Goal: Task Accomplishment & Management: Manage account settings

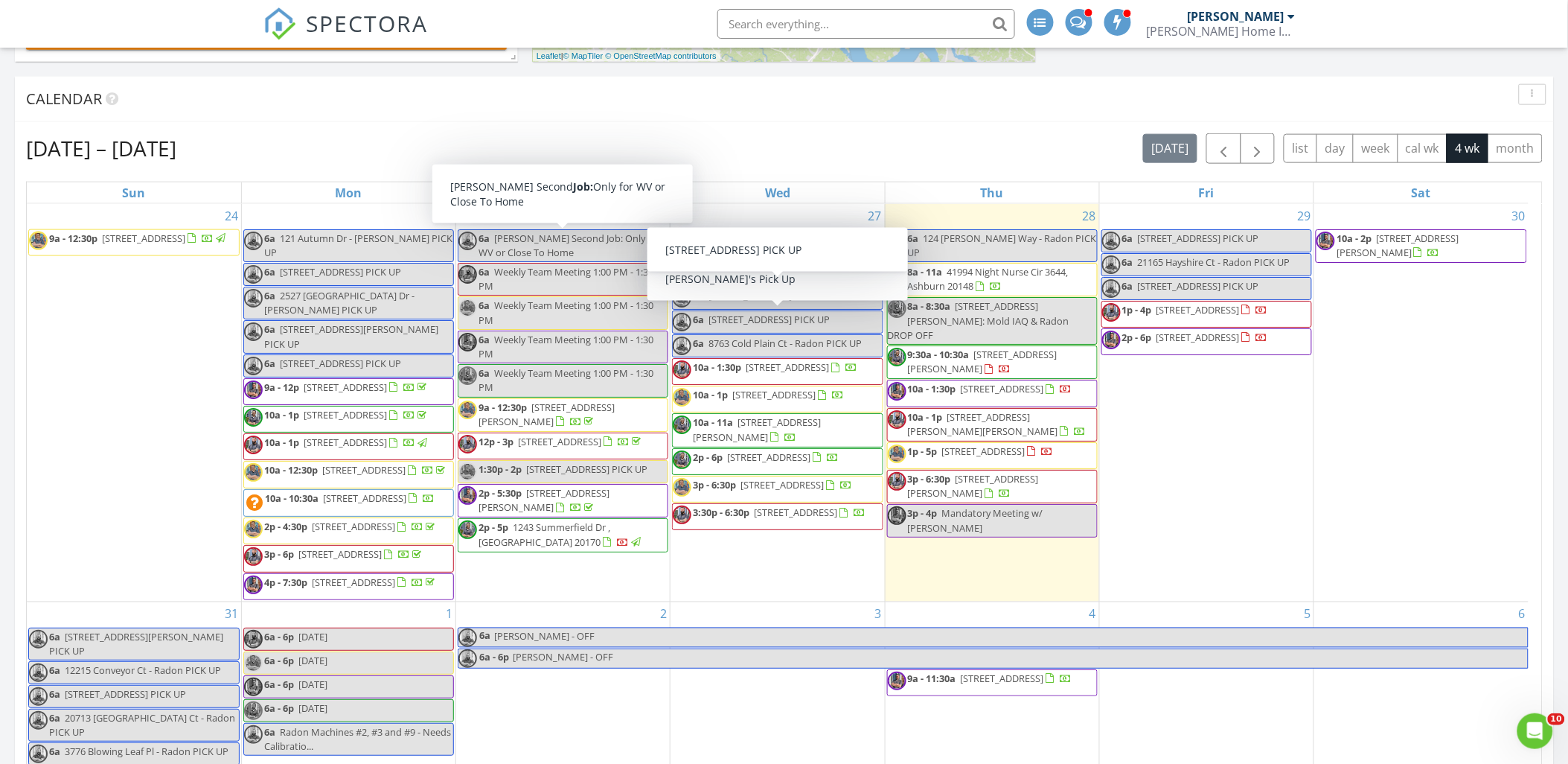
scroll to position [1976, 1594]
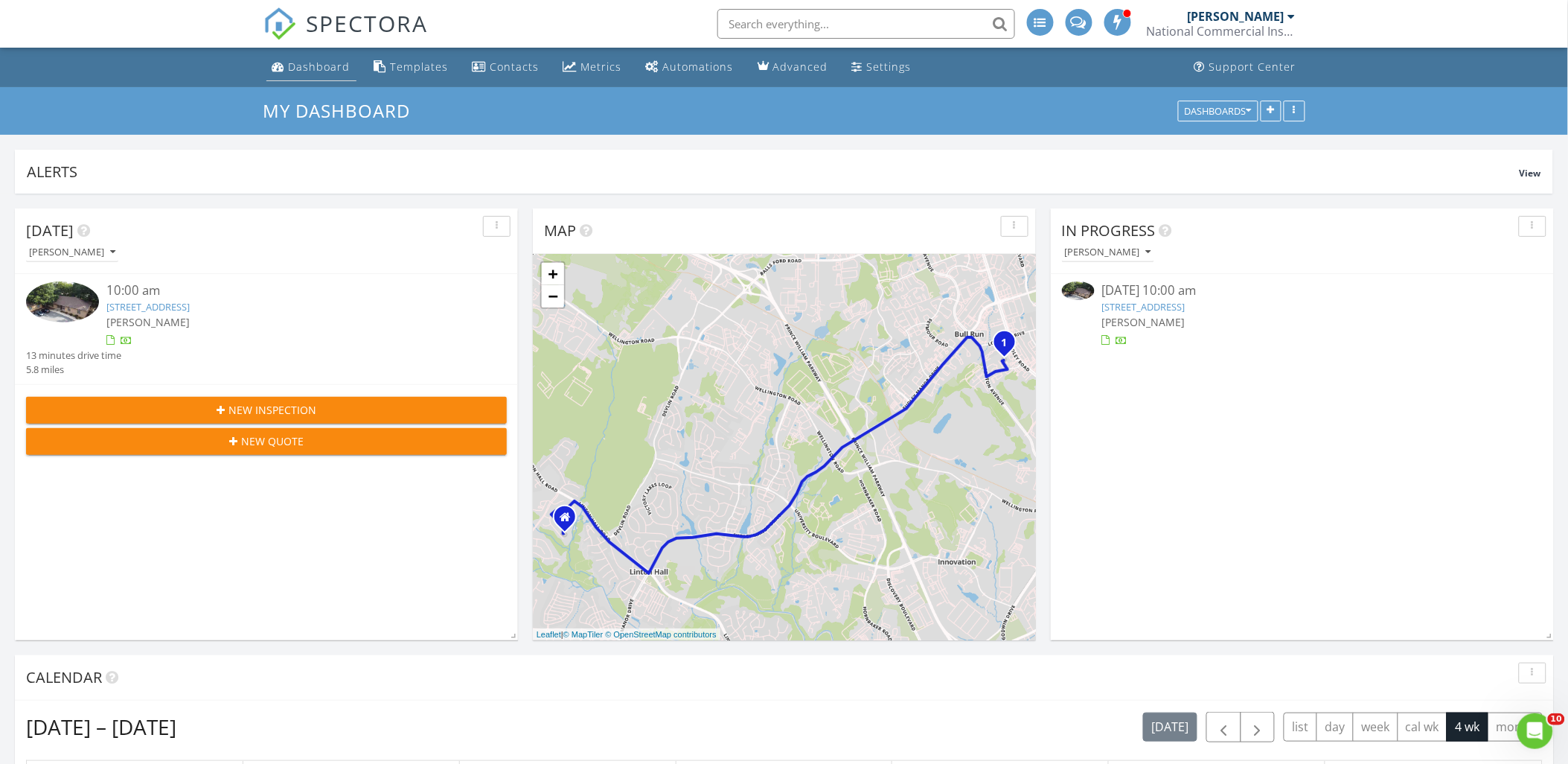
click at [333, 68] on div "Dashboard" at bounding box center [319, 67] width 62 height 14
click at [331, 61] on div "Dashboard" at bounding box center [319, 67] width 62 height 14
click at [336, 68] on div "Dashboard" at bounding box center [319, 67] width 62 height 14
click at [604, 64] on div "Metrics" at bounding box center [602, 67] width 41 height 14
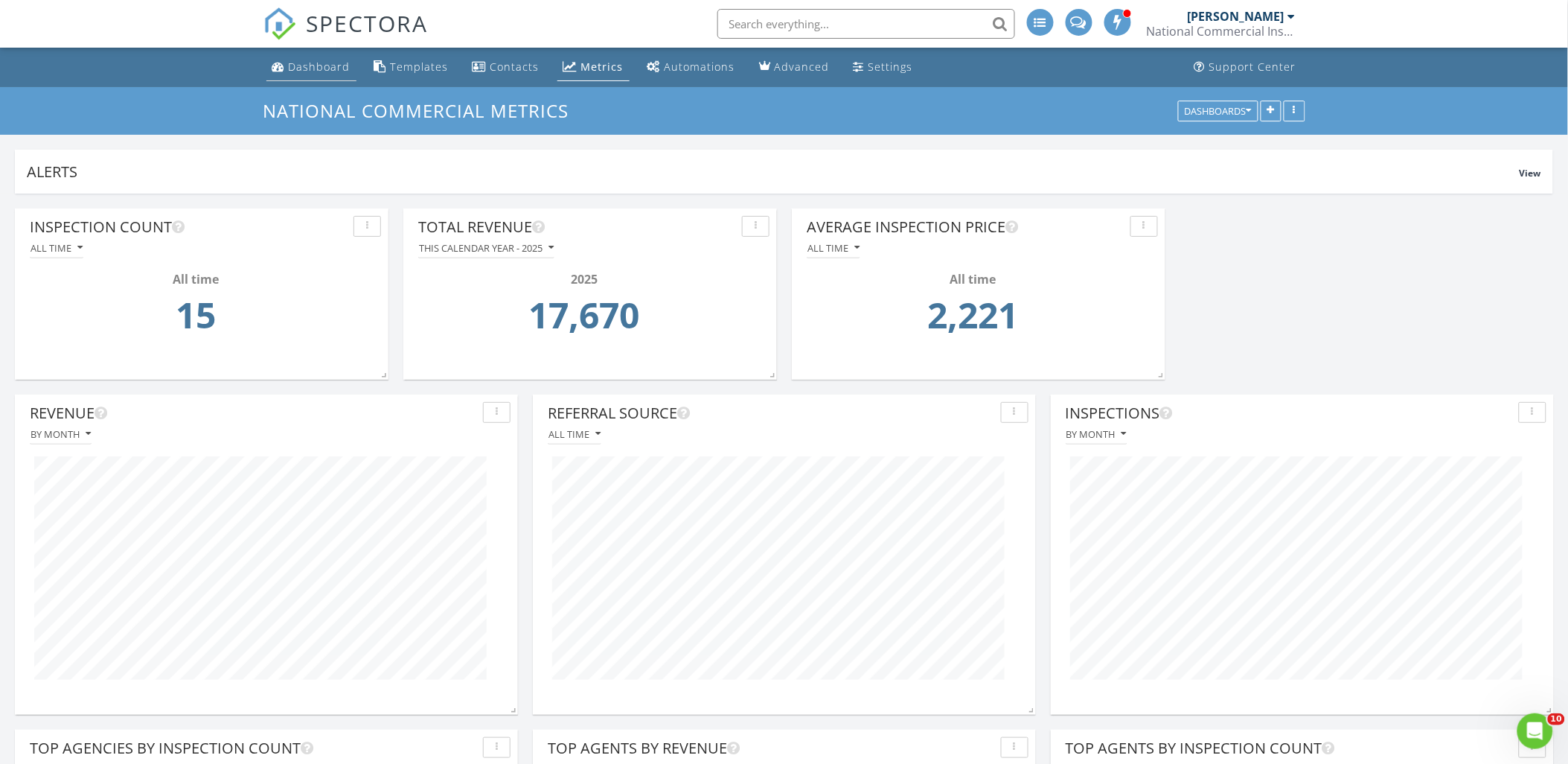
click at [324, 75] on link "Dashboard" at bounding box center [311, 68] width 90 height 28
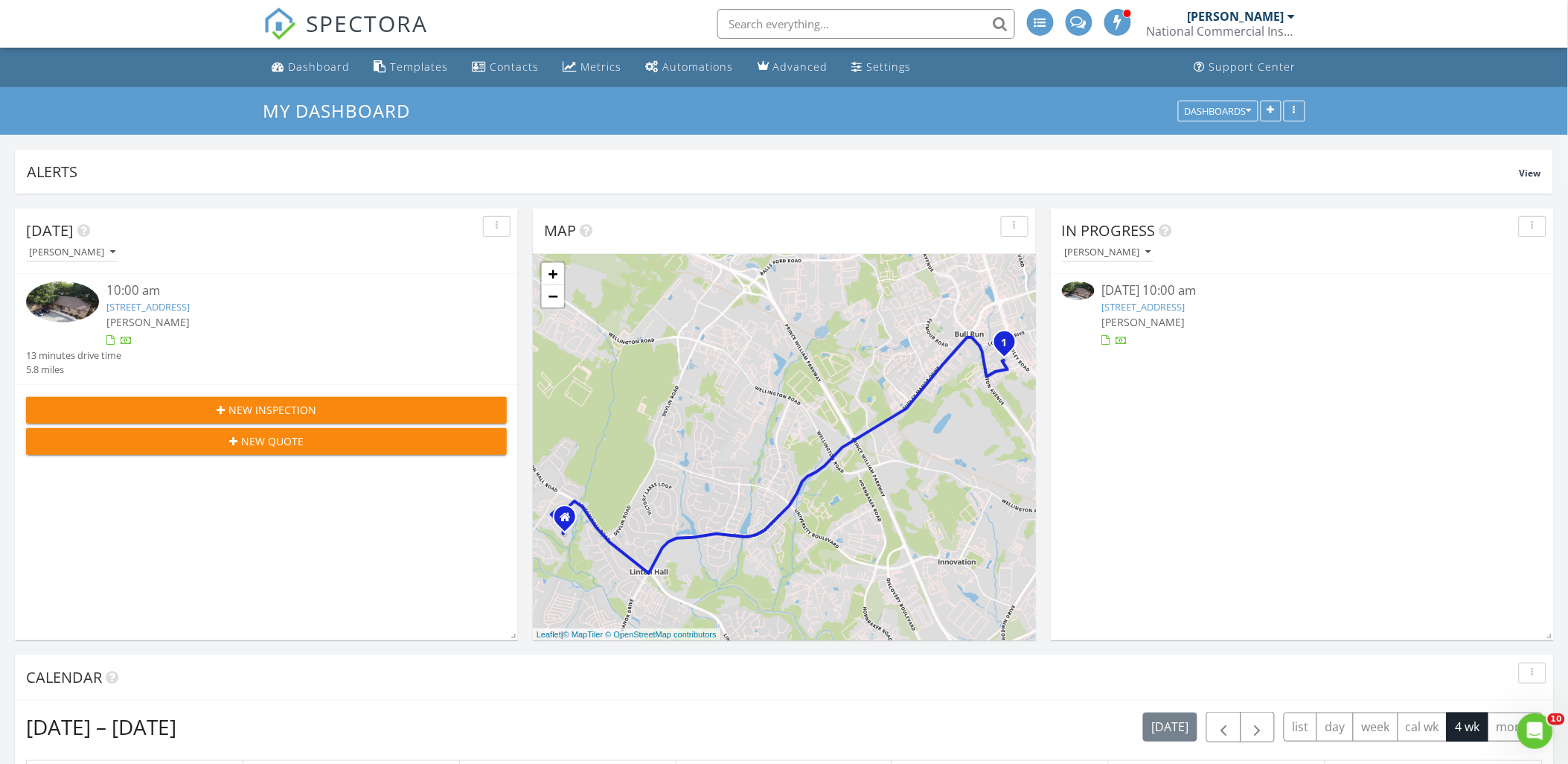
click at [867, 69] on div "Settings" at bounding box center [889, 67] width 44 height 14
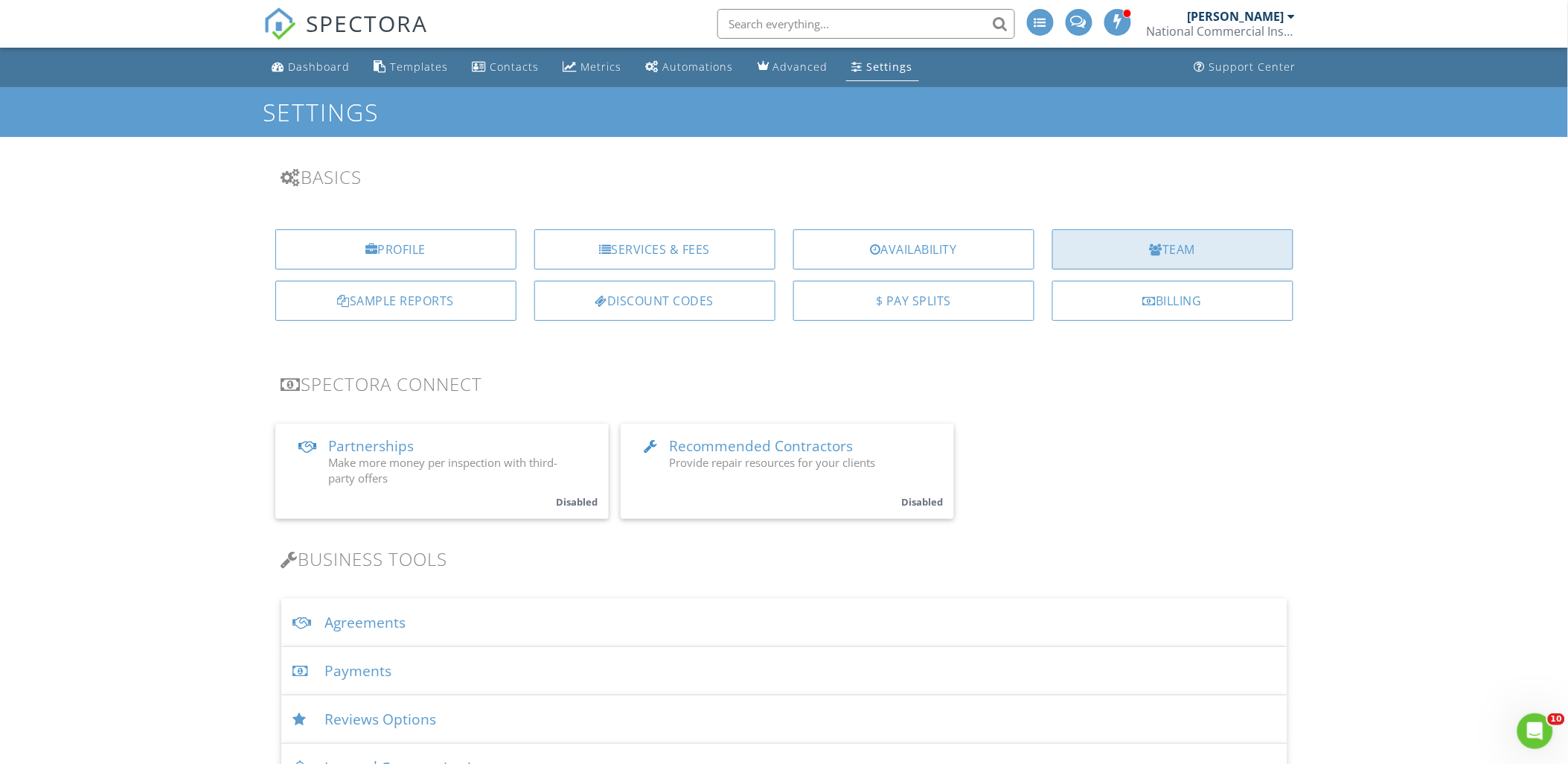
click at [1179, 253] on div "Team" at bounding box center [1173, 250] width 241 height 41
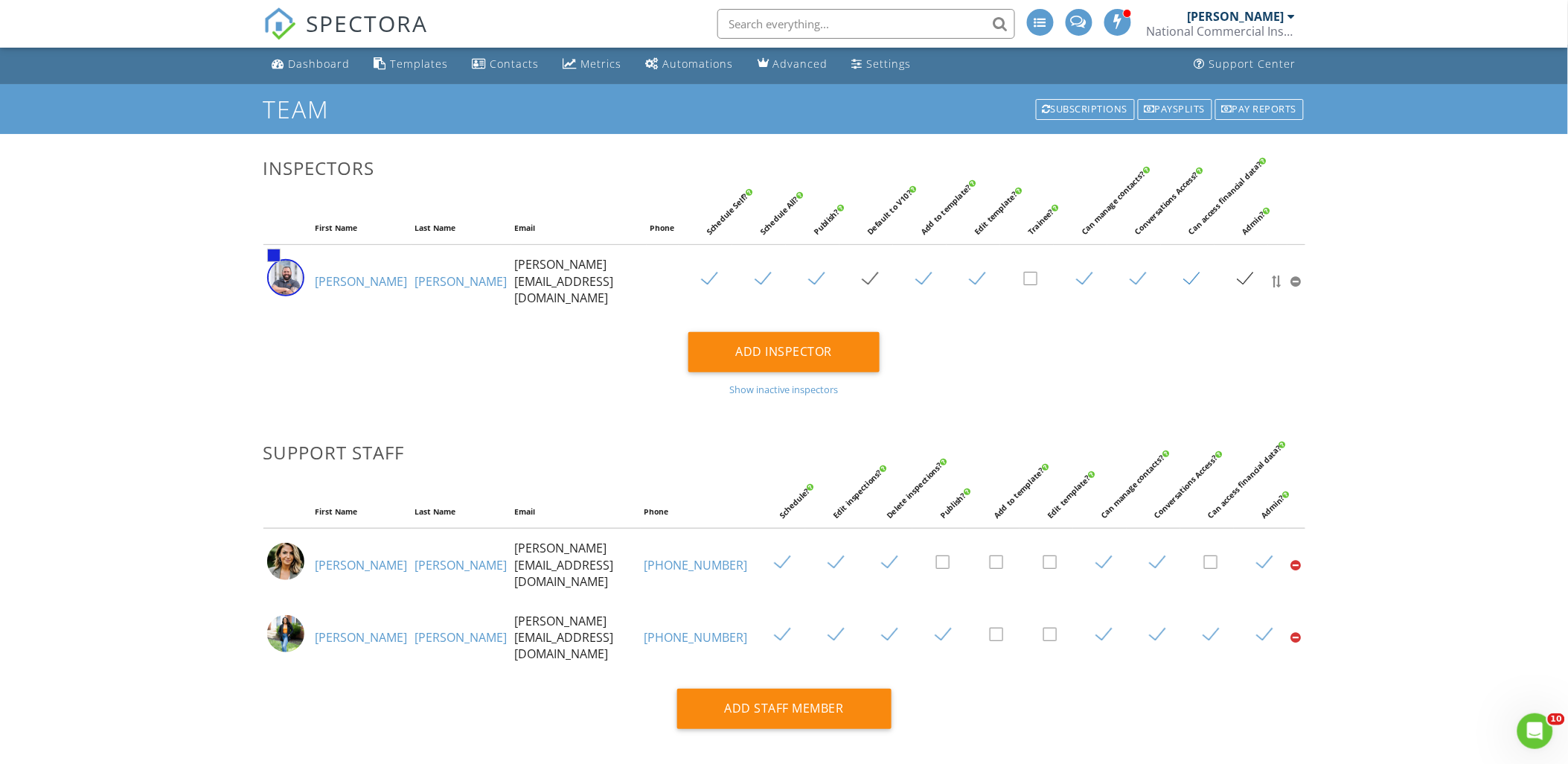
click at [1247, 19] on div "[PERSON_NAME]" at bounding box center [1235, 15] width 96 height 14
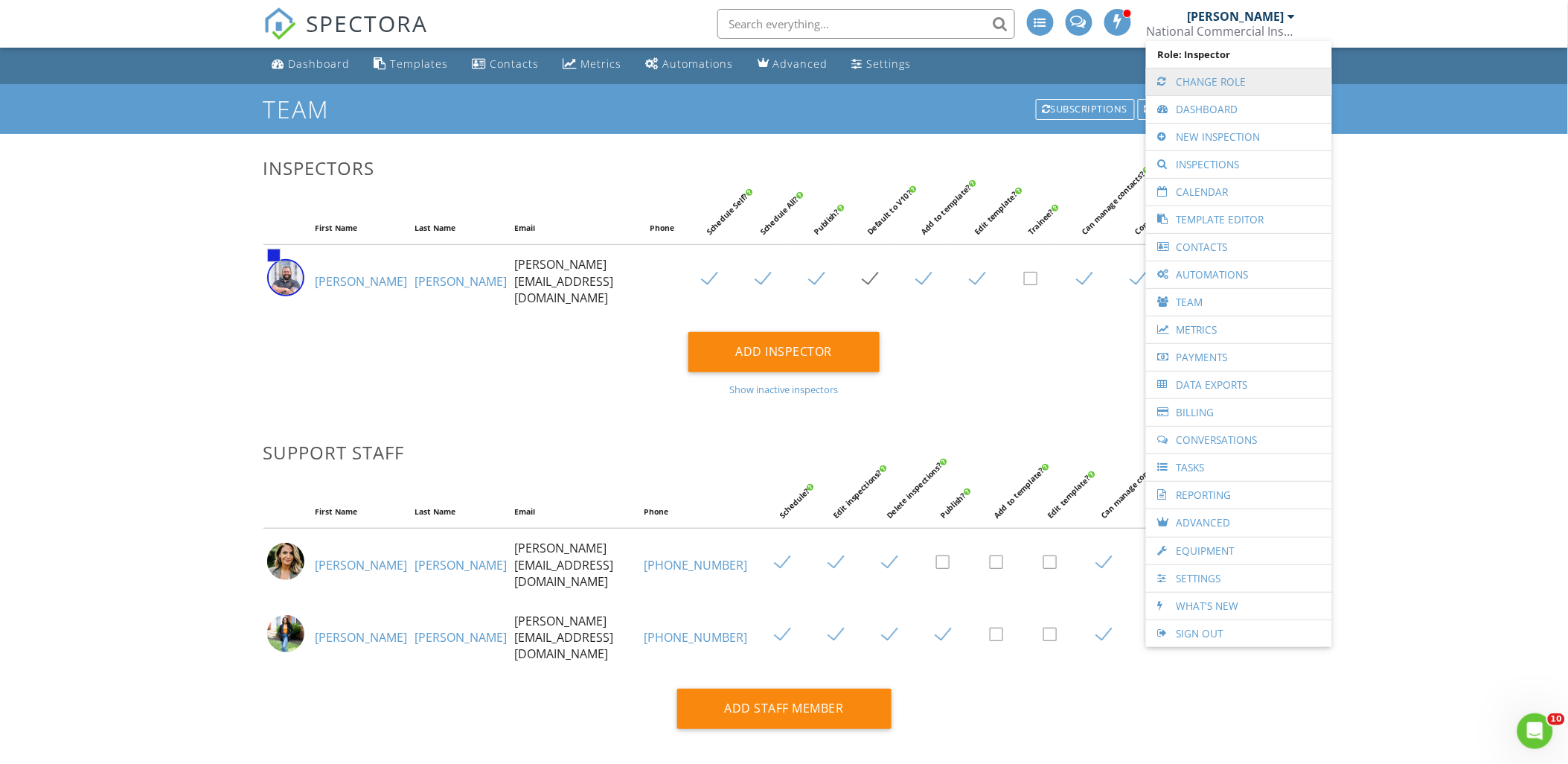
click at [1230, 85] on link "Change Role" at bounding box center [1238, 82] width 171 height 27
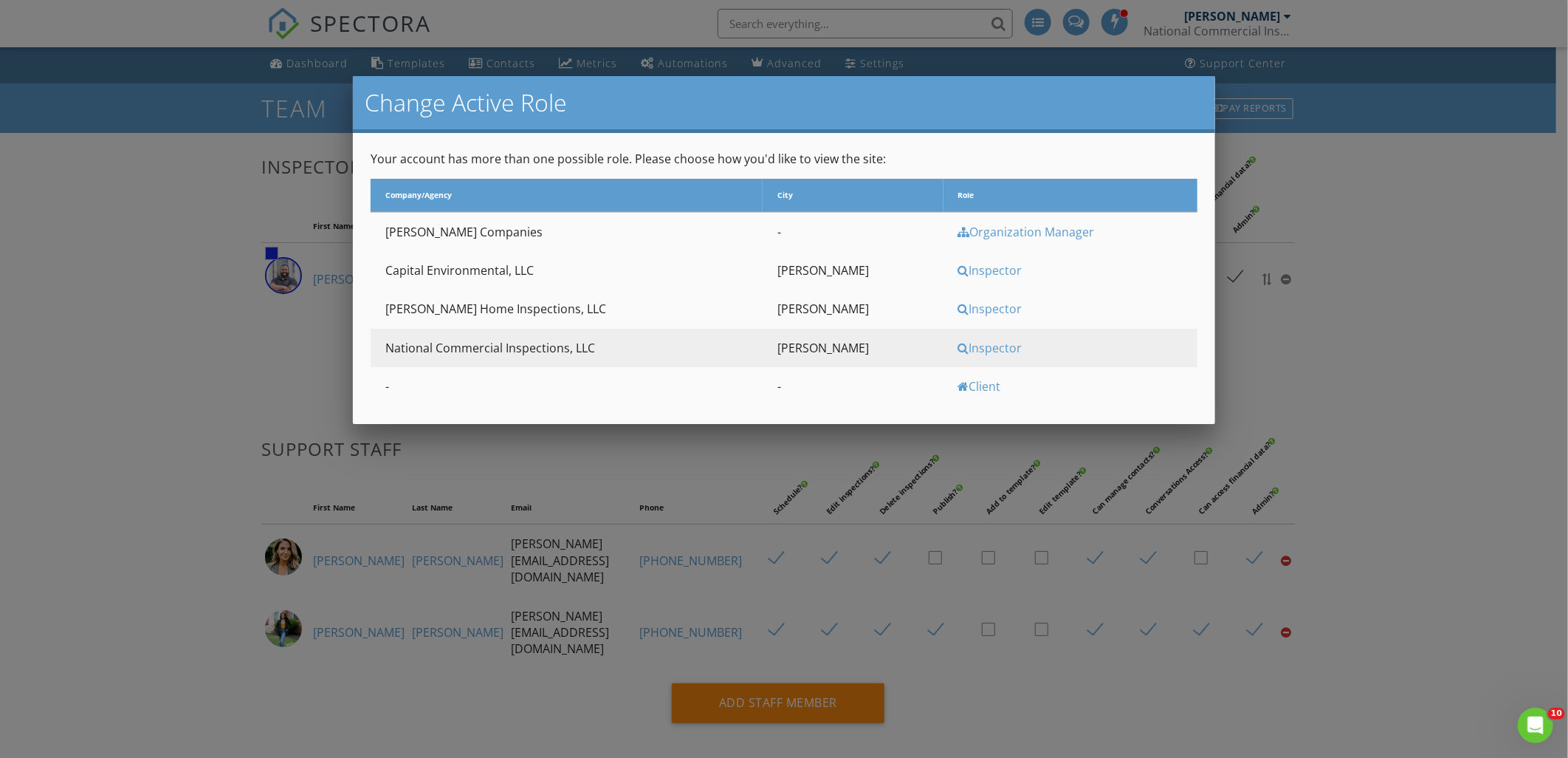
click at [974, 308] on div "Inspector" at bounding box center [1075, 308] width 235 height 16
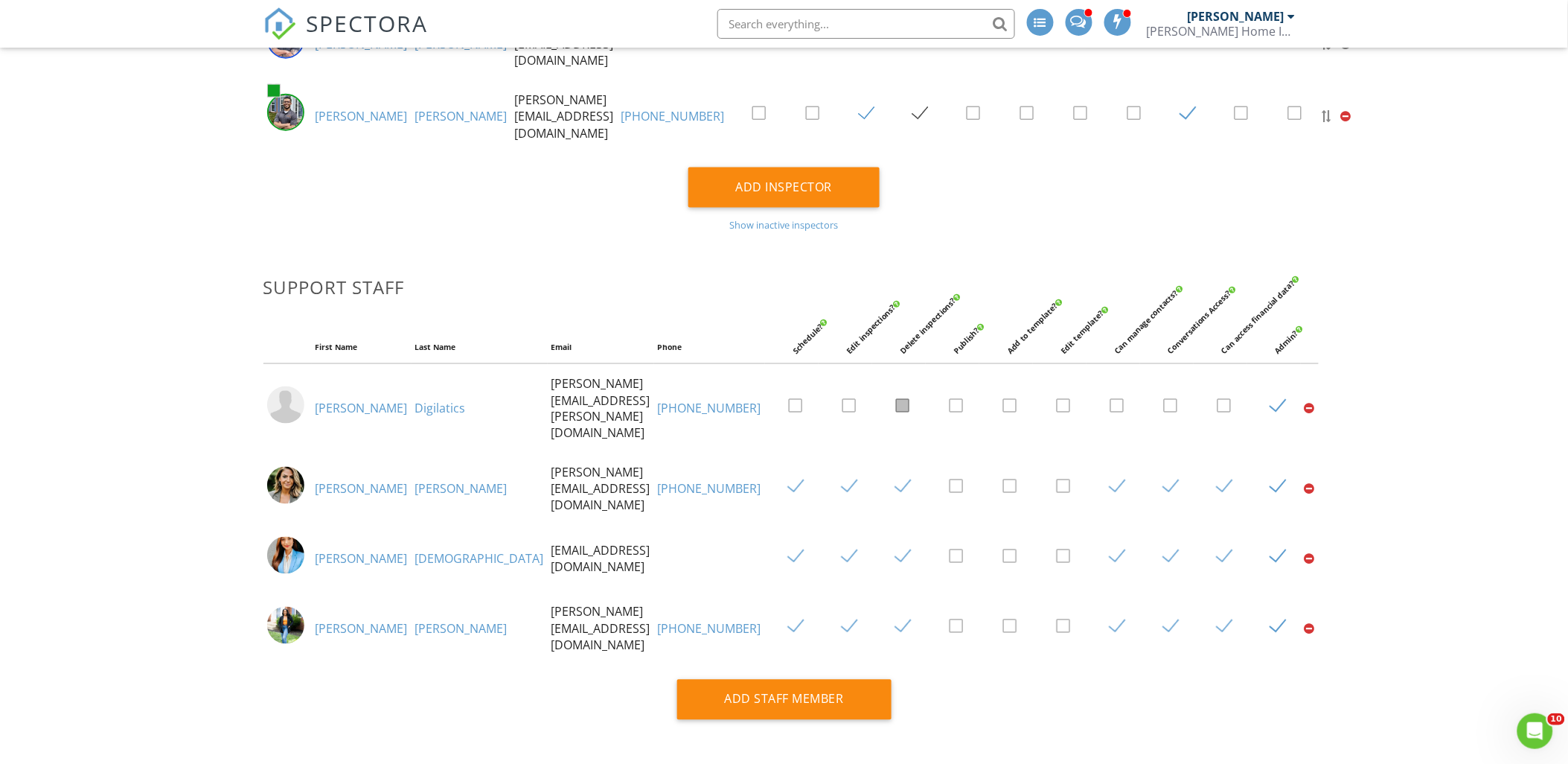
click at [1418, 292] on div "Dashboard Templates Contacts Metrics Automations Profile Settings Support Cente…" at bounding box center [784, 108] width 1568 height 1323
click at [1110, 407] on label at bounding box center [1122, 406] width 26 height 18
click at [1110, 407] on input "checkbox" at bounding box center [1115, 408] width 10 height 10
checkbox input "true"
click at [1399, 333] on div "Dashboard Templates Contacts Metrics Automations Profile Settings Support Cente…" at bounding box center [784, 108] width 1568 height 1323
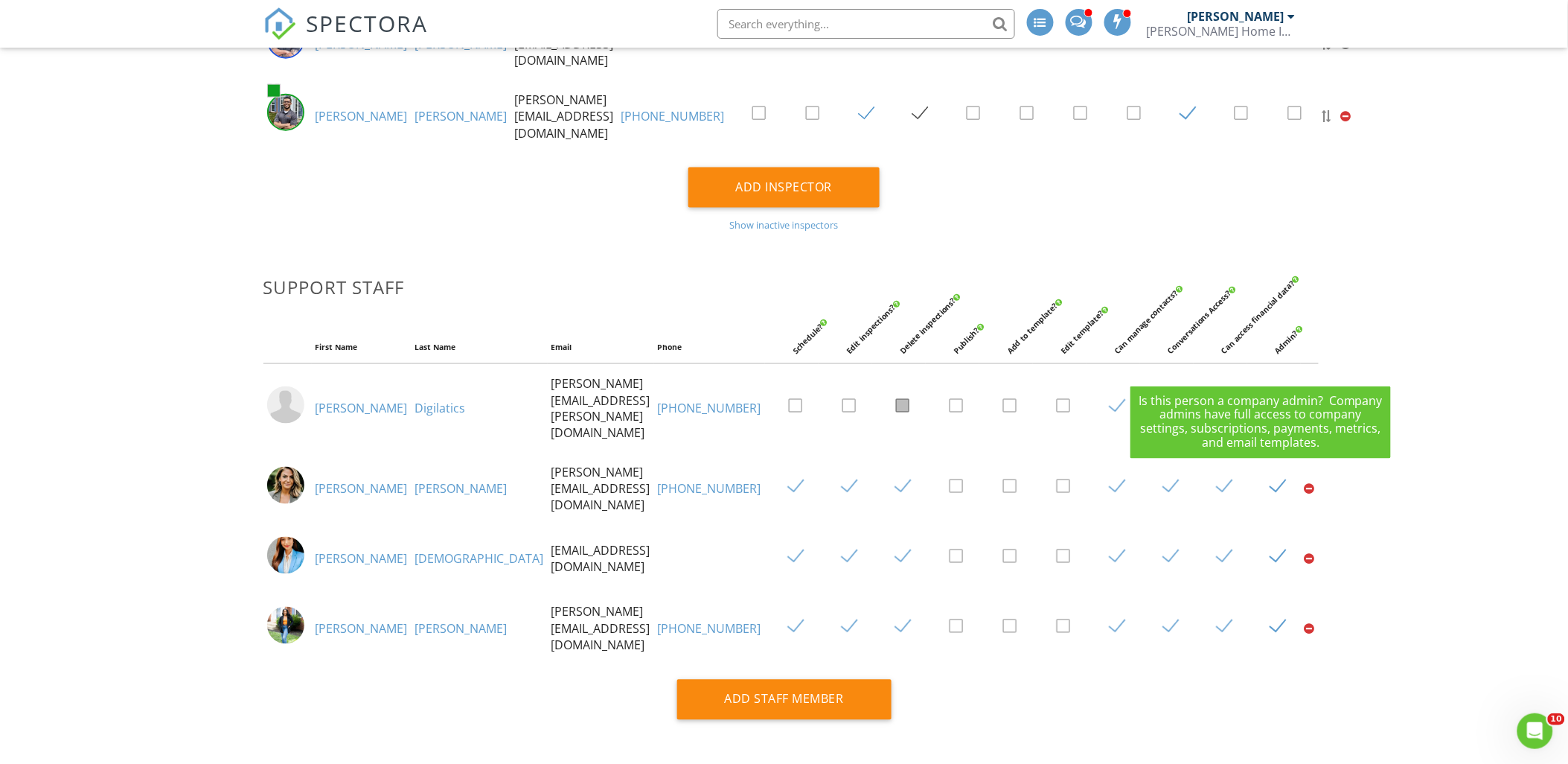
click at [1330, 300] on div "Admin?" at bounding box center [1317, 310] width 92 height 92
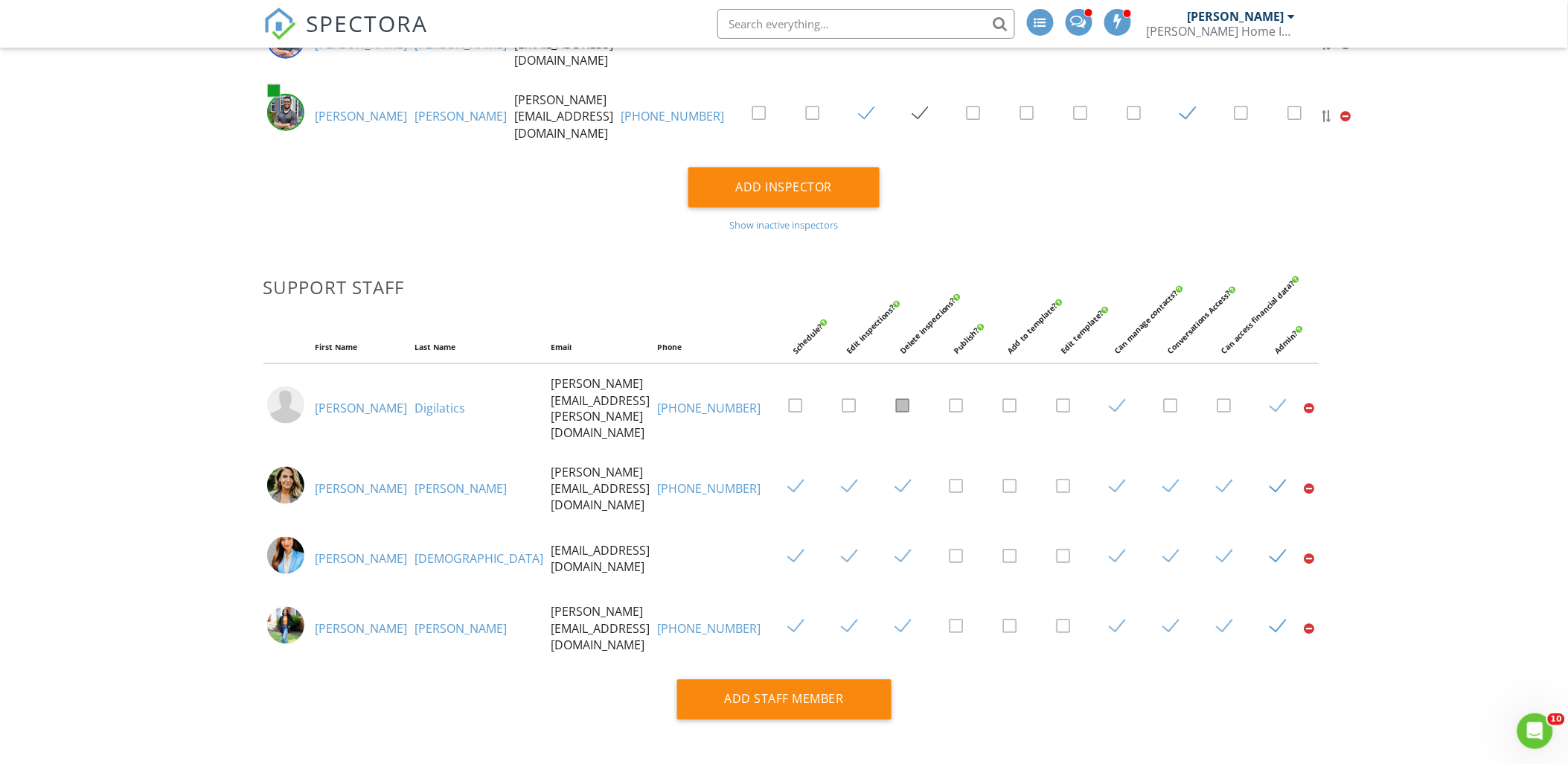
click at [1335, 340] on div "Dashboard Templates Contacts Metrics Automations Profile Settings Support Cente…" at bounding box center [784, 108] width 1568 height 1323
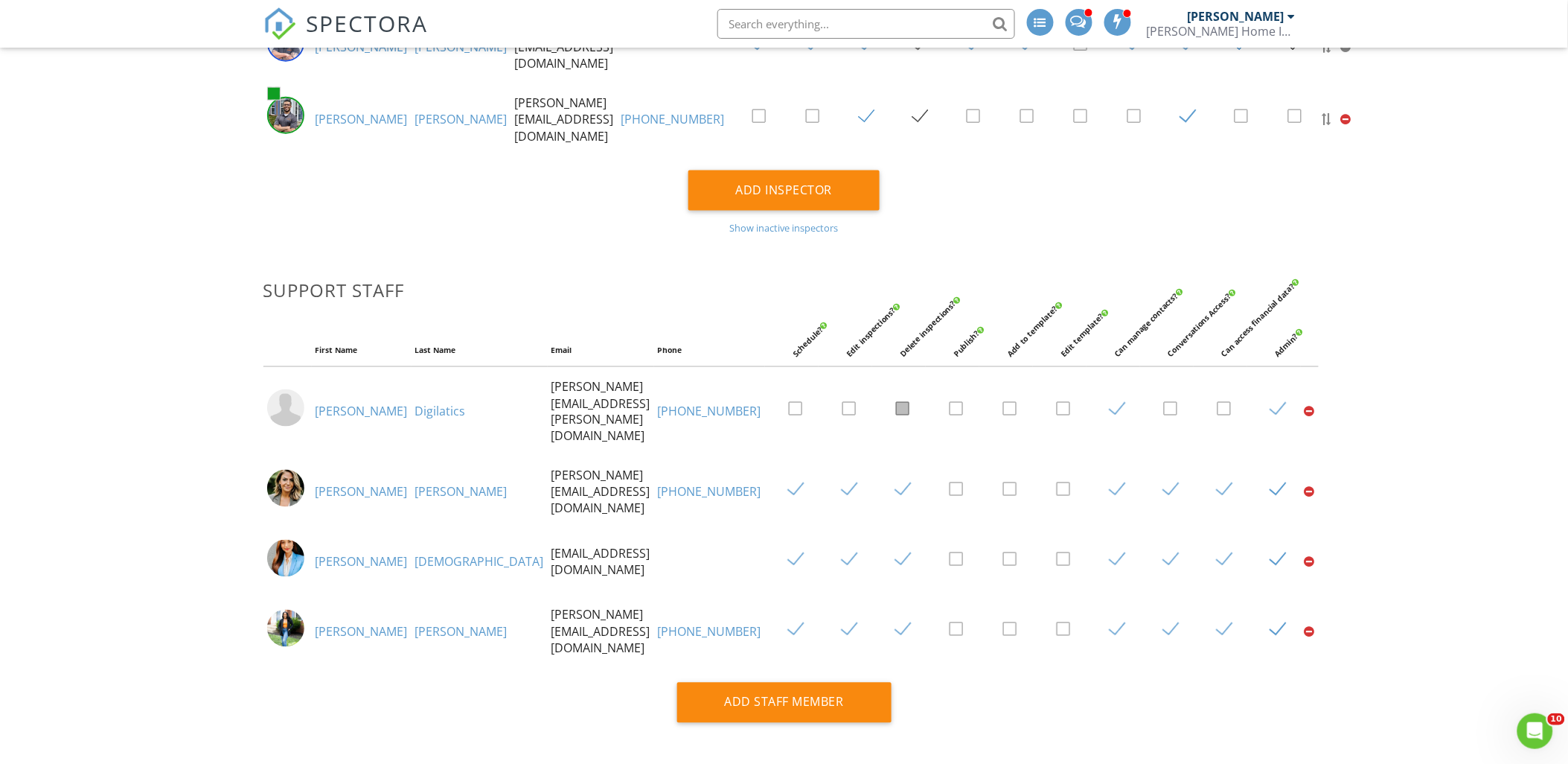
scroll to position [601, 0]
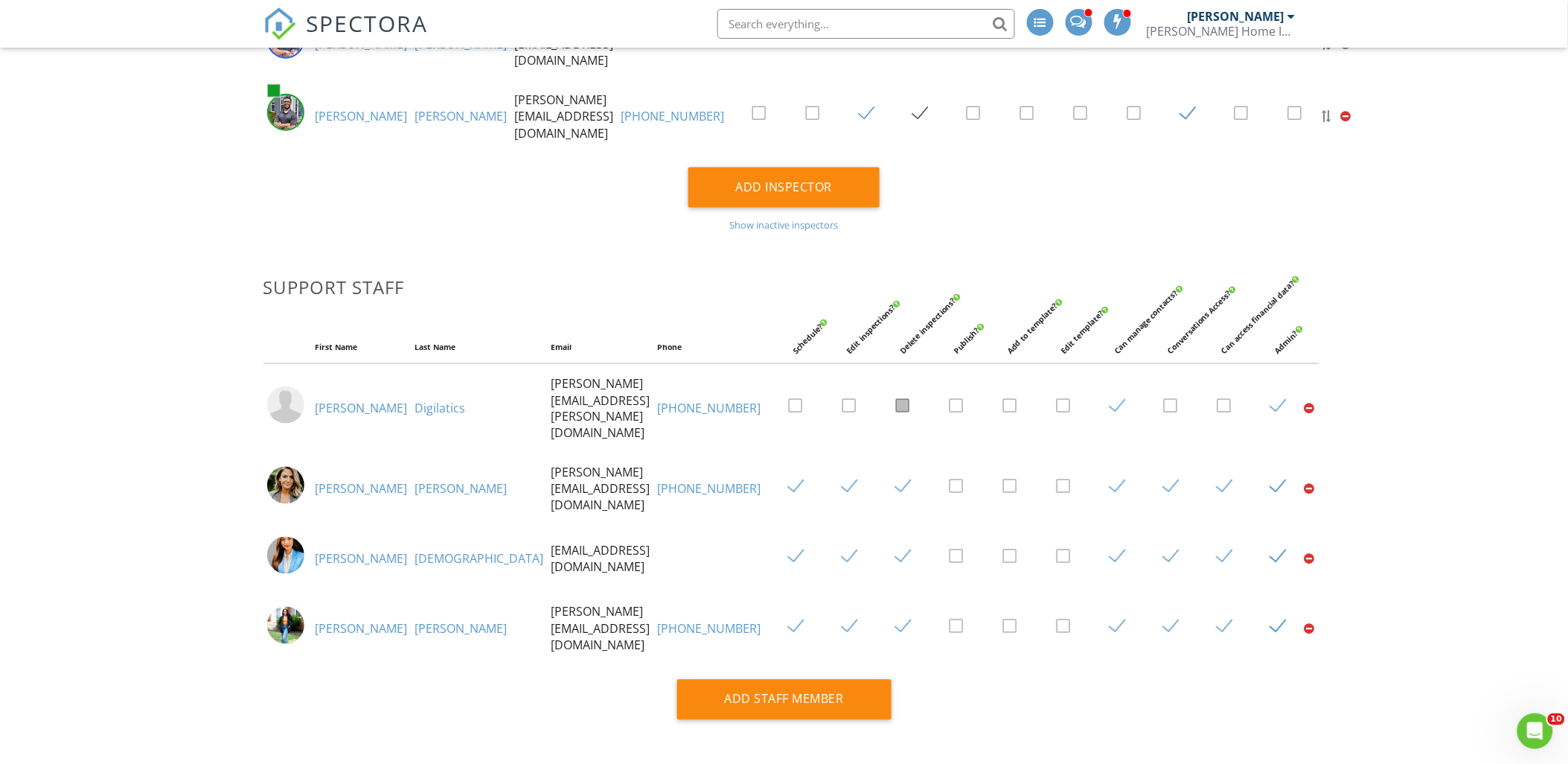
click at [1415, 311] on div "Dashboard Templates Contacts Metrics Automations Profile Settings Support Cente…" at bounding box center [784, 108] width 1568 height 1323
click at [1393, 405] on div "Dashboard Templates Contacts Metrics Automations Profile Settings Support Cente…" at bounding box center [784, 108] width 1568 height 1323
click at [896, 410] on label at bounding box center [908, 406] width 26 height 18
click at [896, 411] on label at bounding box center [908, 406] width 26 height 18
click at [896, 408] on label at bounding box center [908, 406] width 26 height 18
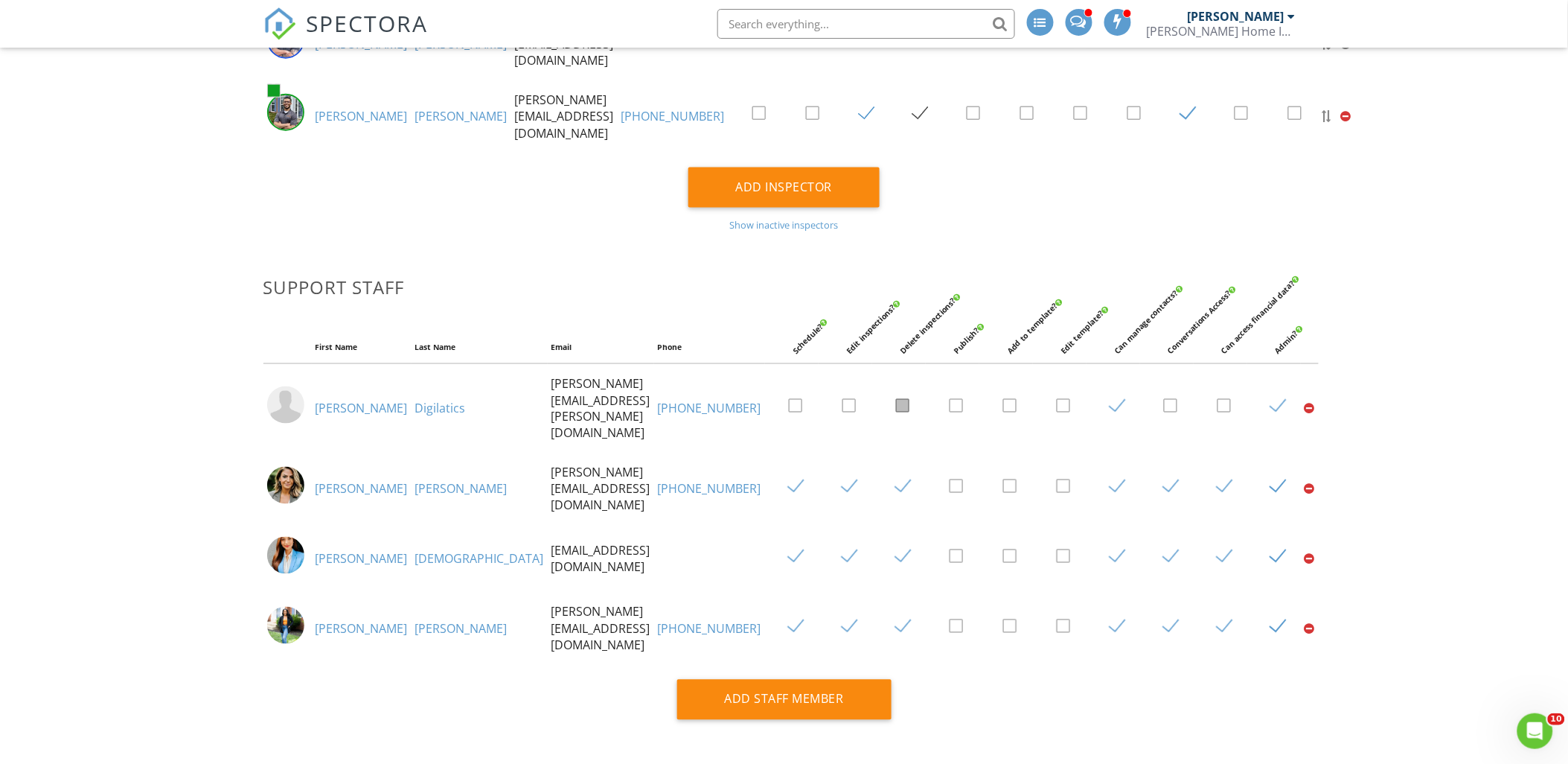
click at [1454, 386] on div "Dashboard Templates Contacts Metrics Automations Profile Settings Support Cente…" at bounding box center [784, 108] width 1568 height 1323
